Goal: Task Accomplishment & Management: Use online tool/utility

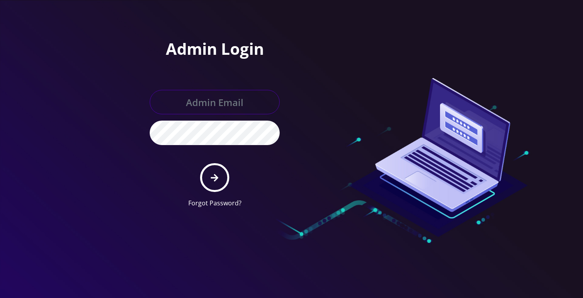
click at [191, 111] on input "text" at bounding box center [215, 102] width 130 height 24
type input "[PERSON_NAME][EMAIL_ADDRESS][DOMAIN_NAME]"
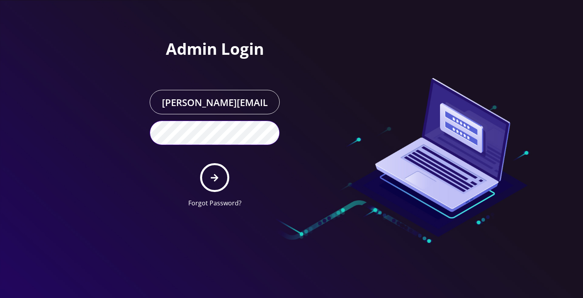
click at [200, 163] on button "submit" at bounding box center [214, 177] width 29 height 29
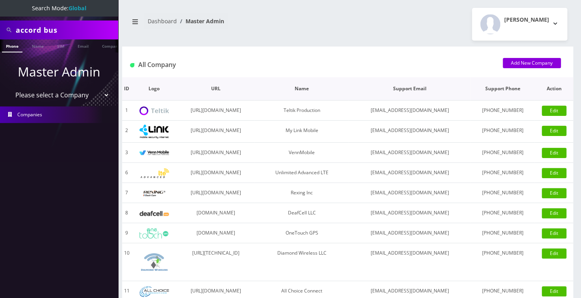
click at [349, 98] on th "Name" at bounding box center [302, 88] width 94 height 23
click at [33, 44] on link "Name" at bounding box center [38, 45] width 20 height 13
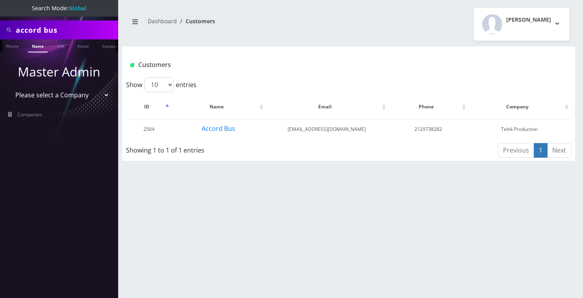
click at [67, 35] on input "accord bus" at bounding box center [66, 29] width 100 height 15
paste input "[PERSON_NAME]"
type input "[PERSON_NAME]"
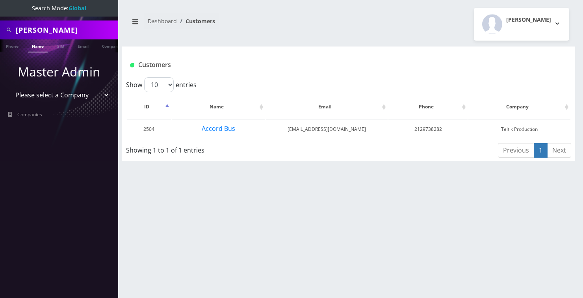
click at [40, 44] on link "Name" at bounding box center [38, 45] width 20 height 13
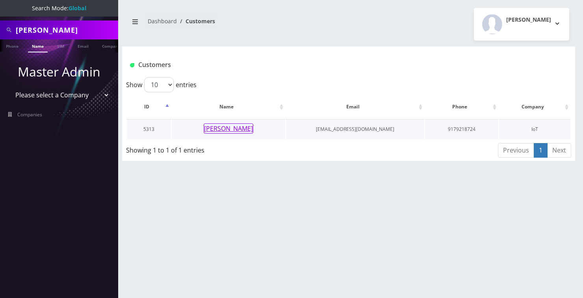
click at [219, 127] on button "Victor Shamilov" at bounding box center [229, 128] width 50 height 10
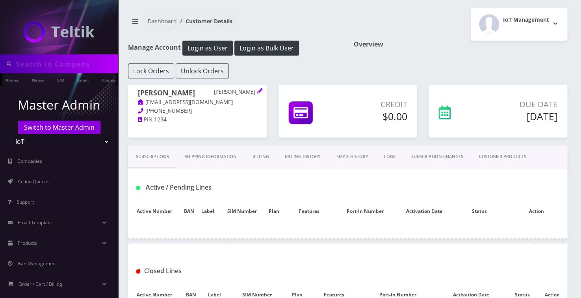
type input "[PERSON_NAME]"
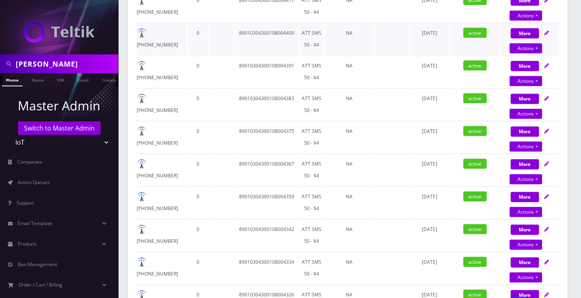
scroll to position [931, 0]
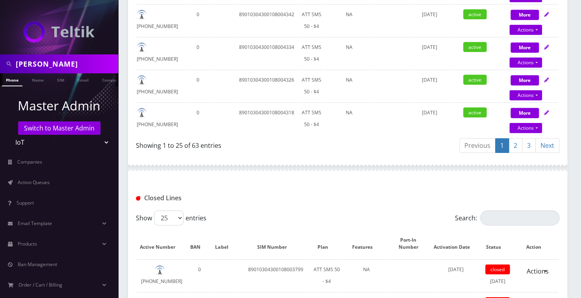
click at [517, 145] on link "2" at bounding box center [516, 145] width 14 height 15
click at [524, 147] on link "3" at bounding box center [529, 145] width 14 height 15
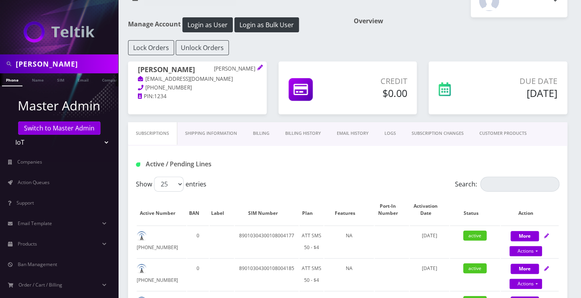
scroll to position [35, 0]
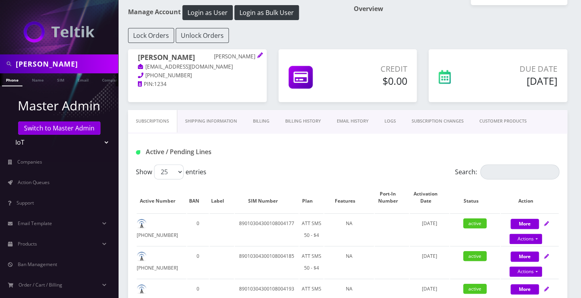
click at [307, 123] on link "Billing History" at bounding box center [303, 121] width 52 height 22
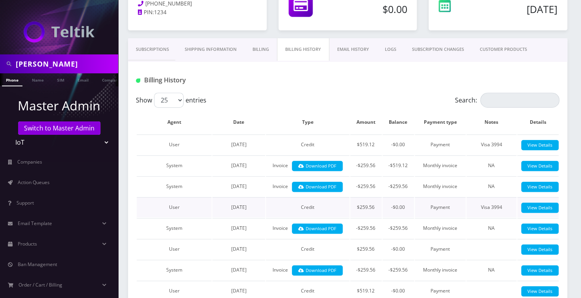
scroll to position [143, 0]
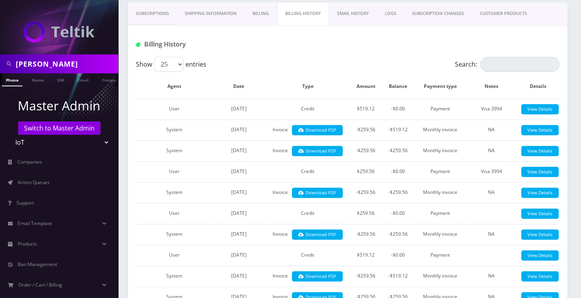
click at [151, 11] on link "Subscriptions" at bounding box center [152, 13] width 49 height 22
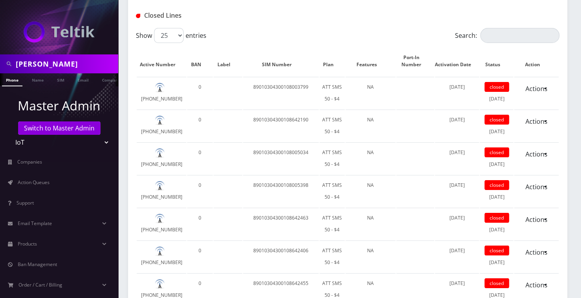
scroll to position [1039, 0]
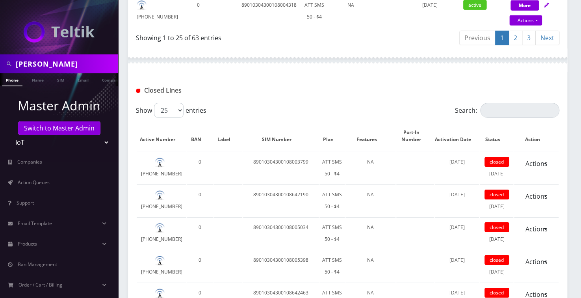
click at [519, 36] on link "2" at bounding box center [516, 38] width 14 height 15
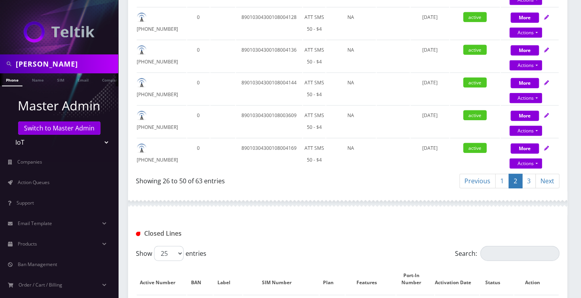
scroll to position [895, 0]
click at [525, 177] on link "3" at bounding box center [529, 181] width 14 height 15
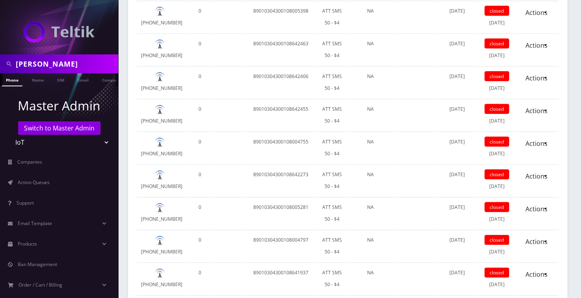
scroll to position [533, 0]
